Goal: Information Seeking & Learning: Understand process/instructions

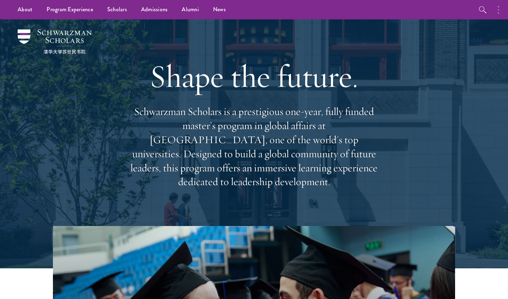
click at [271, 11] on circle "button" at bounding box center [498, 9] width 1 height 1
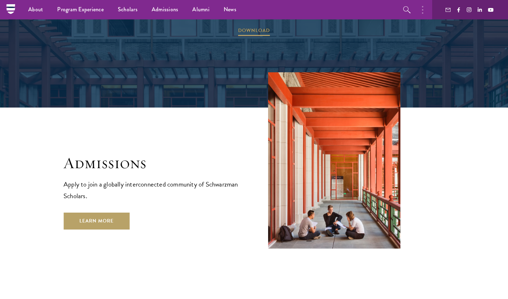
scroll to position [1078, 0]
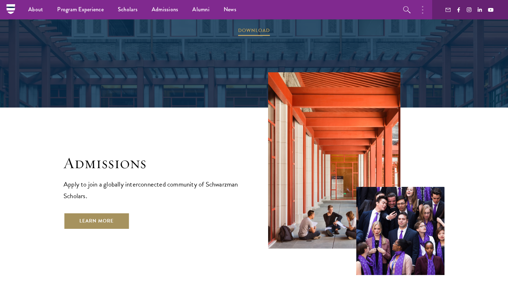
click at [111, 213] on link "Learn More" at bounding box center [97, 221] width 66 height 17
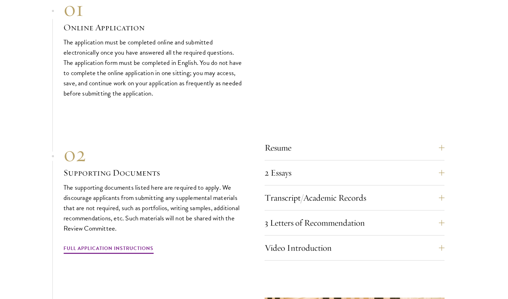
scroll to position [2127, 0]
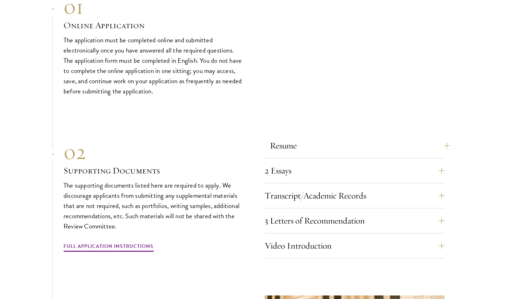
click at [346, 137] on button "Resume" at bounding box center [360, 145] width 180 height 17
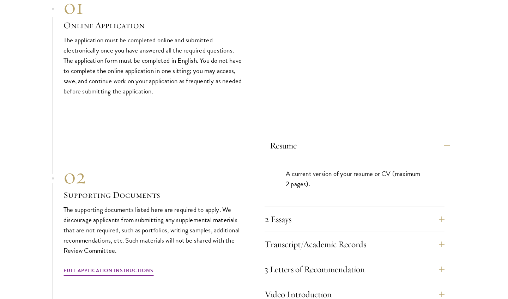
click at [348, 137] on button "Resume" at bounding box center [360, 145] width 180 height 17
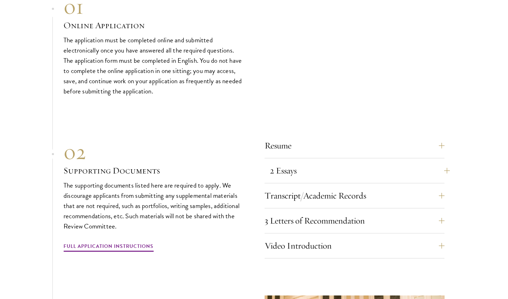
click at [344, 162] on button "2 Essays" at bounding box center [360, 170] width 180 height 17
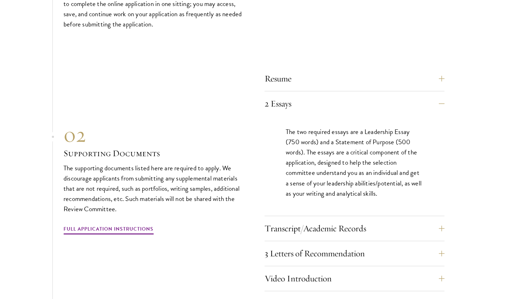
scroll to position [2195, 0]
click at [440, 95] on button "2 Essays" at bounding box center [360, 103] width 180 height 17
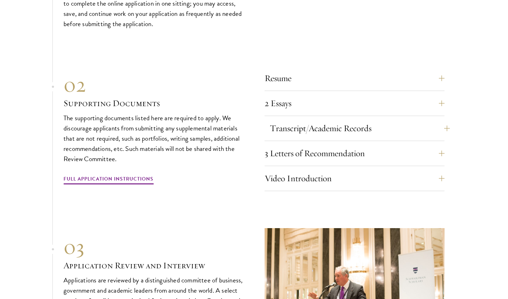
click at [429, 120] on button "Transcript/Academic Records" at bounding box center [360, 128] width 180 height 17
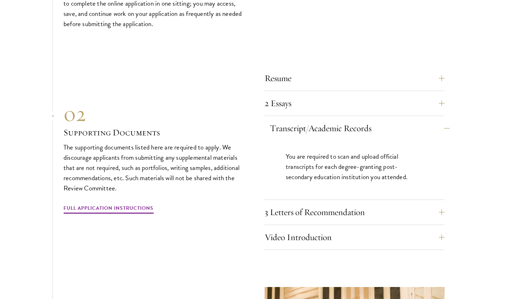
click at [429, 120] on button "Transcript/Academic Records" at bounding box center [360, 128] width 180 height 17
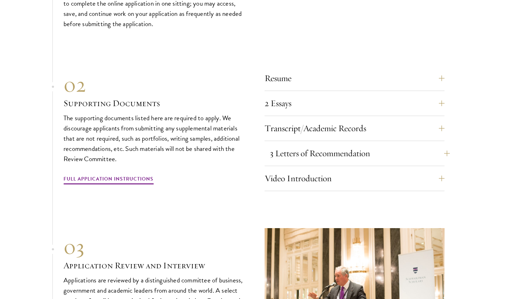
click at [419, 145] on button "3 Letters of Recommendation" at bounding box center [360, 153] width 180 height 17
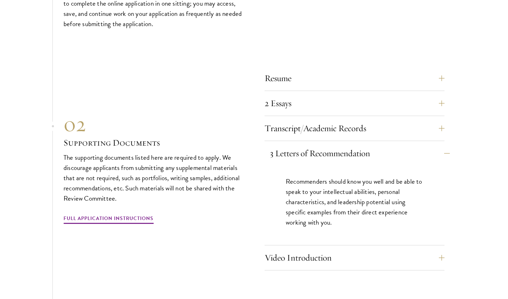
click at [407, 145] on button "3 Letters of Recommendation" at bounding box center [360, 153] width 180 height 17
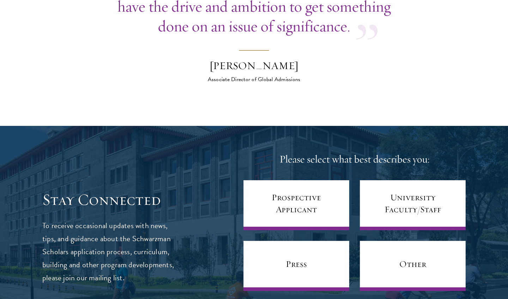
scroll to position [2738, 0]
